Goal: Task Accomplishment & Management: Manage account settings

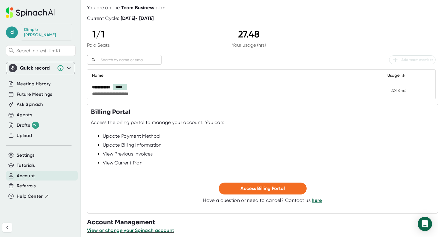
scroll to position [40, 0]
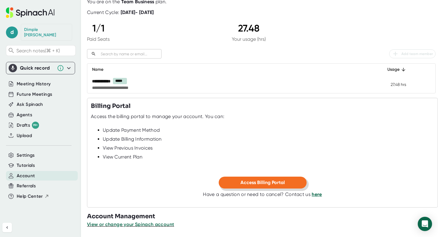
click at [267, 183] on span "Access Billing Portal" at bounding box center [262, 183] width 44 height 6
click at [316, 194] on link "here" at bounding box center [317, 195] width 10 height 6
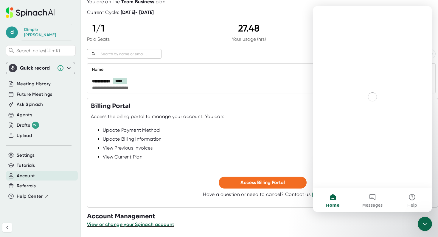
scroll to position [0, 0]
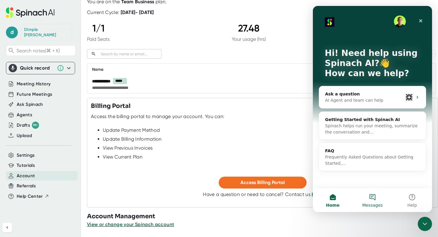
click at [370, 197] on button "Messages" at bounding box center [372, 201] width 40 height 24
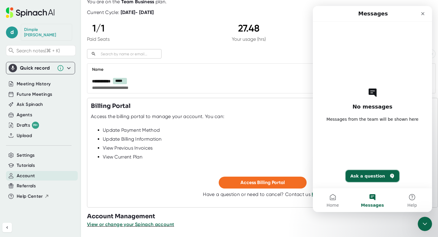
click at [369, 177] on button "Ask a question" at bounding box center [373, 176] width 54 height 12
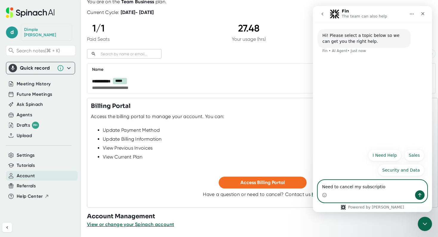
type textarea "Need to cancel my subscription"
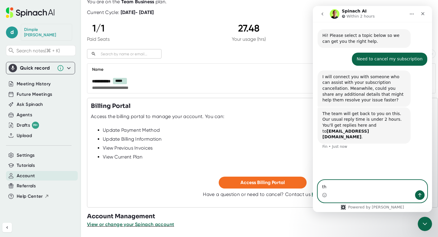
type textarea "thx"
